Goal: Task Accomplishment & Management: Complete application form

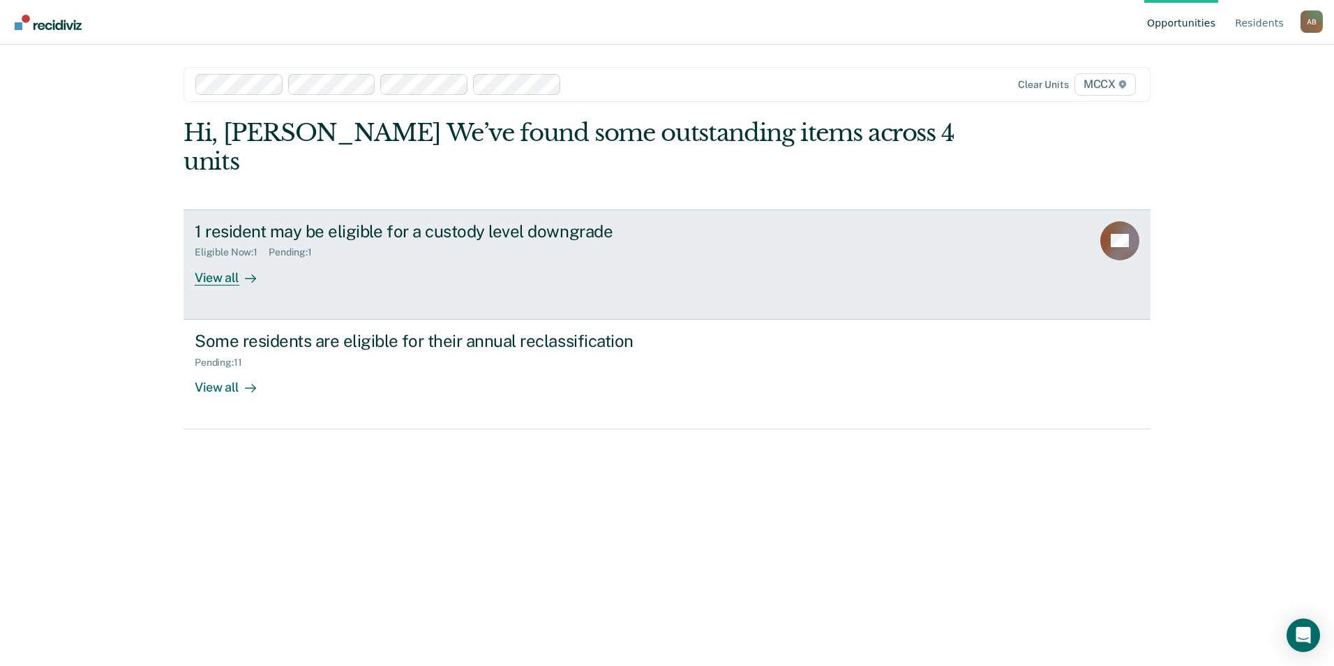
click at [214, 258] on div "View all" at bounding box center [234, 271] width 78 height 27
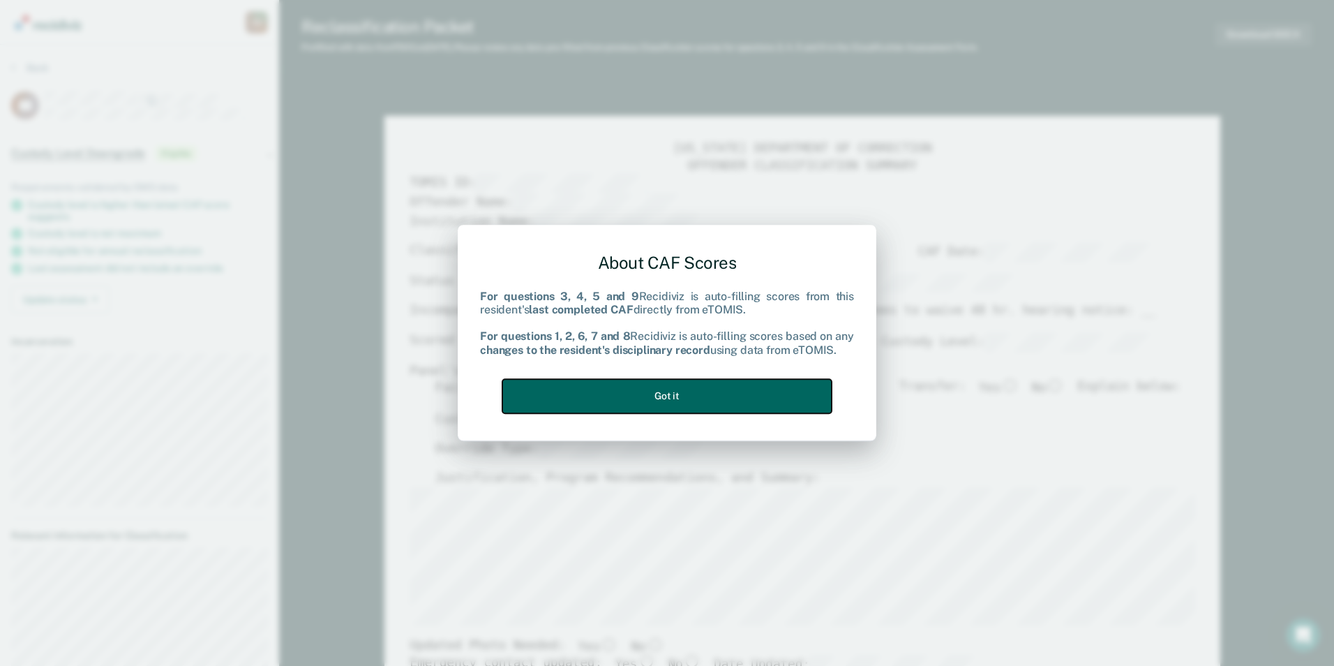
click at [731, 404] on button "Got it" at bounding box center [666, 396] width 329 height 34
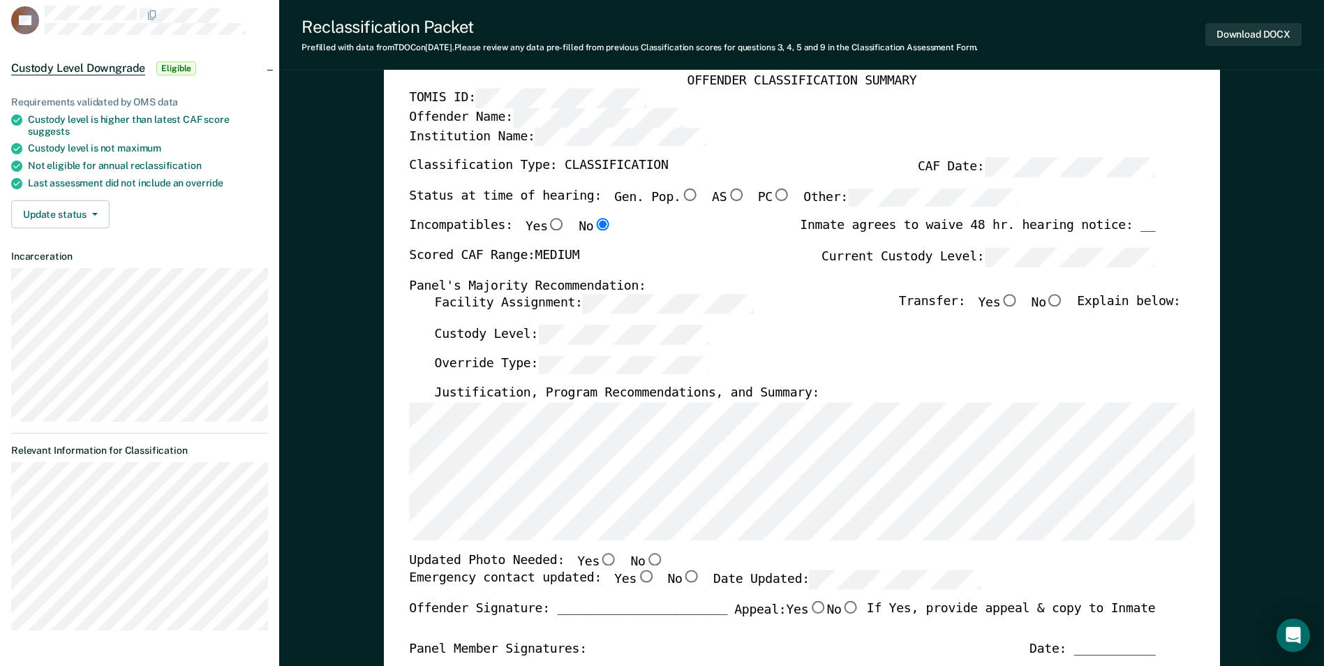
scroll to position [209, 0]
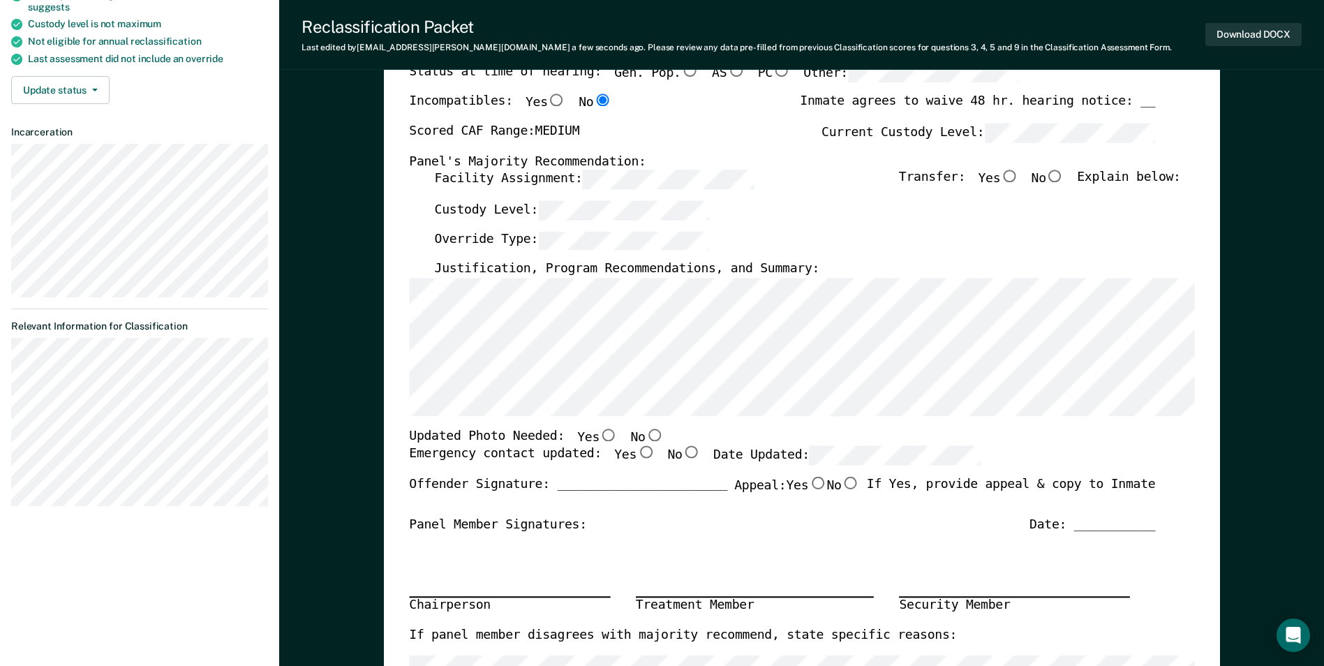
click at [645, 434] on input "No" at bounding box center [654, 434] width 18 height 13
type textarea "x"
radio input "true"
click at [636, 455] on input "Yes" at bounding box center [645, 453] width 18 height 13
type textarea "x"
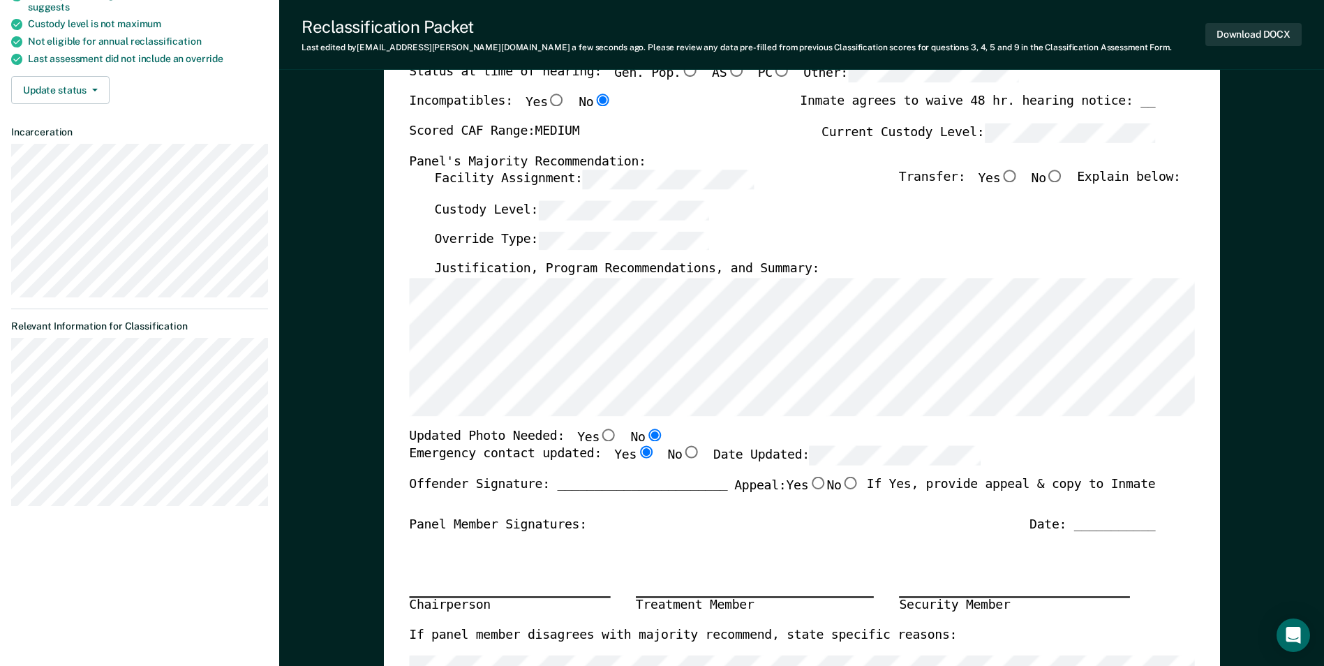
radio input "true"
type textarea "x"
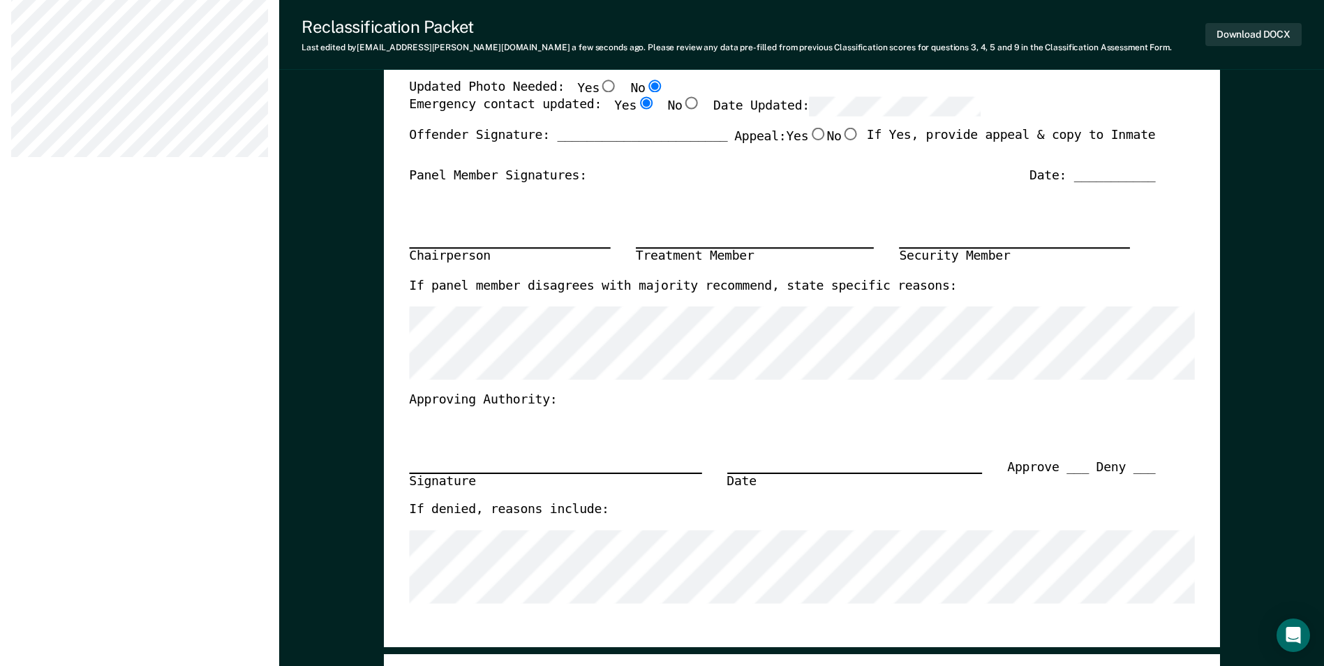
scroll to position [977, 0]
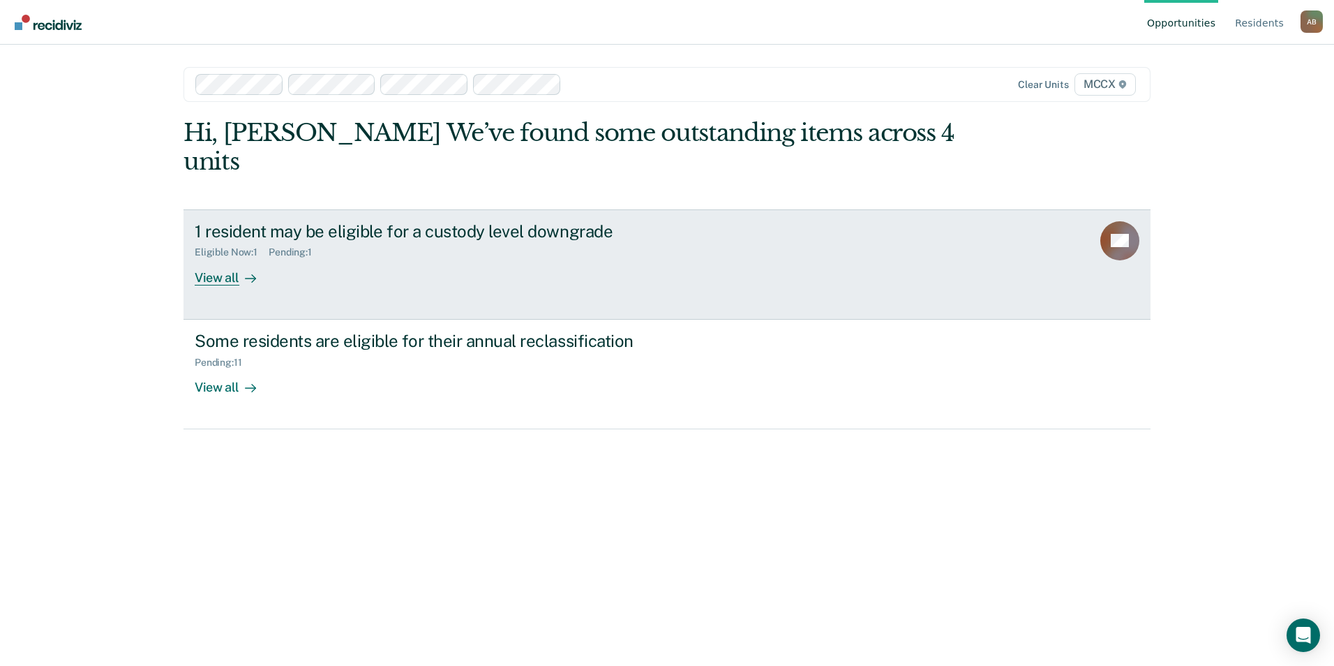
click at [271, 258] on div "View all" at bounding box center [234, 271] width 78 height 27
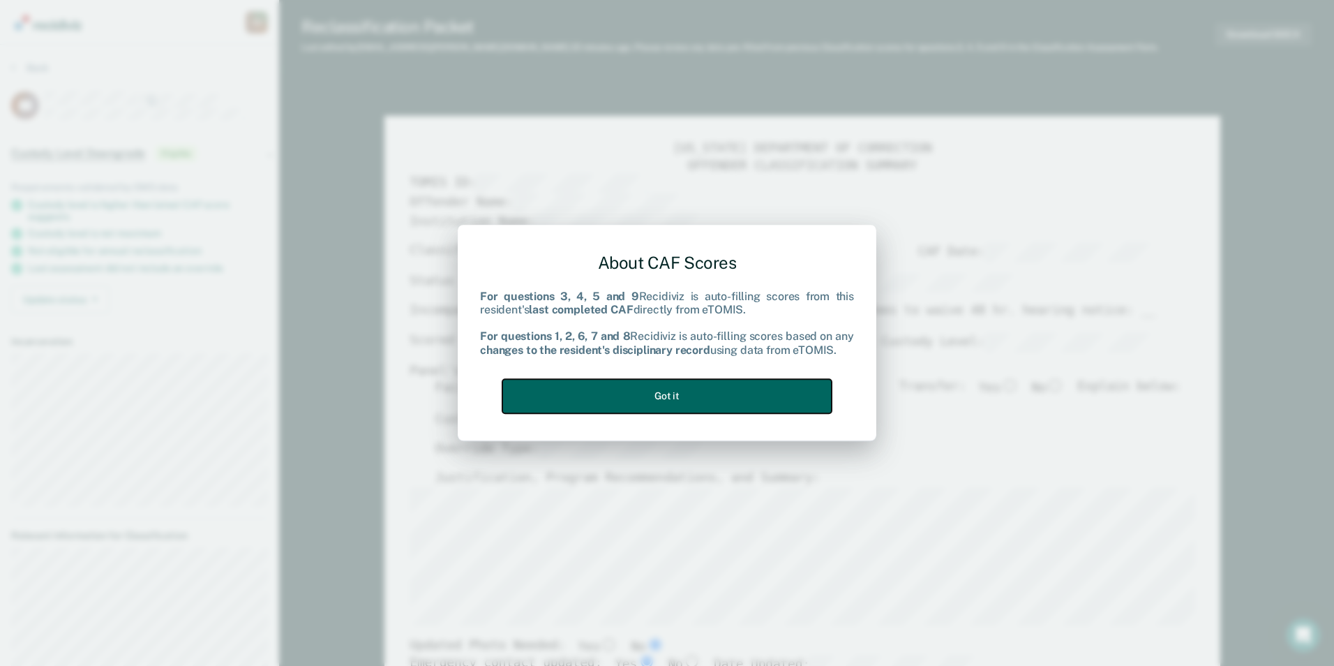
click at [712, 389] on button "Got it" at bounding box center [666, 396] width 329 height 34
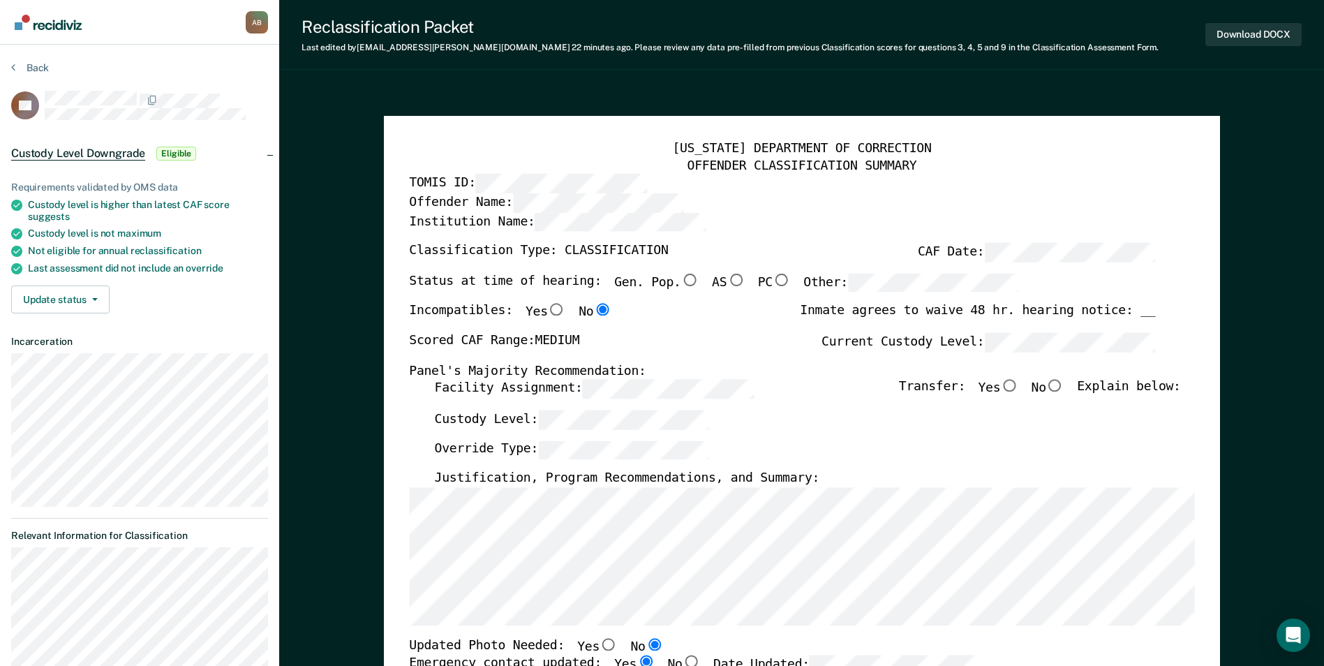
type textarea "x"
